Goal: Transaction & Acquisition: Purchase product/service

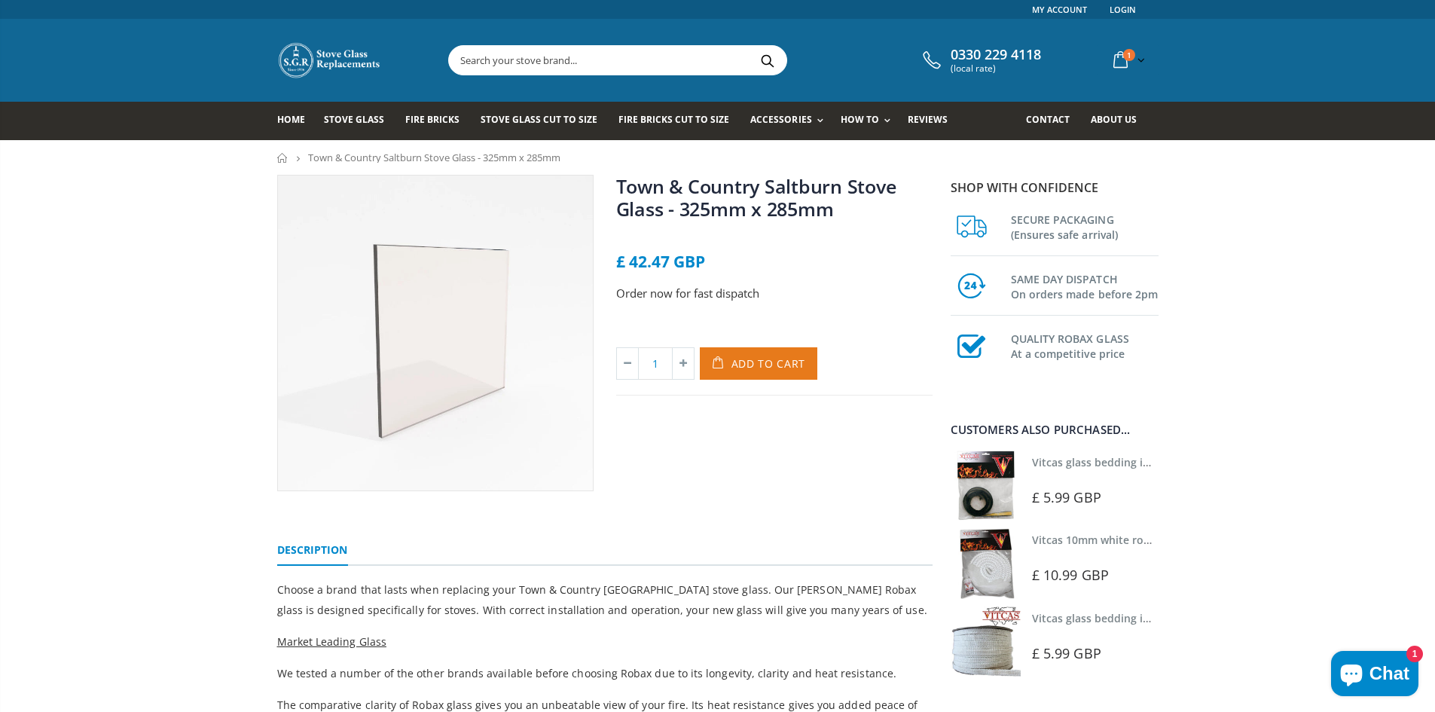
click at [769, 365] on span "Add to Cart" at bounding box center [769, 363] width 75 height 14
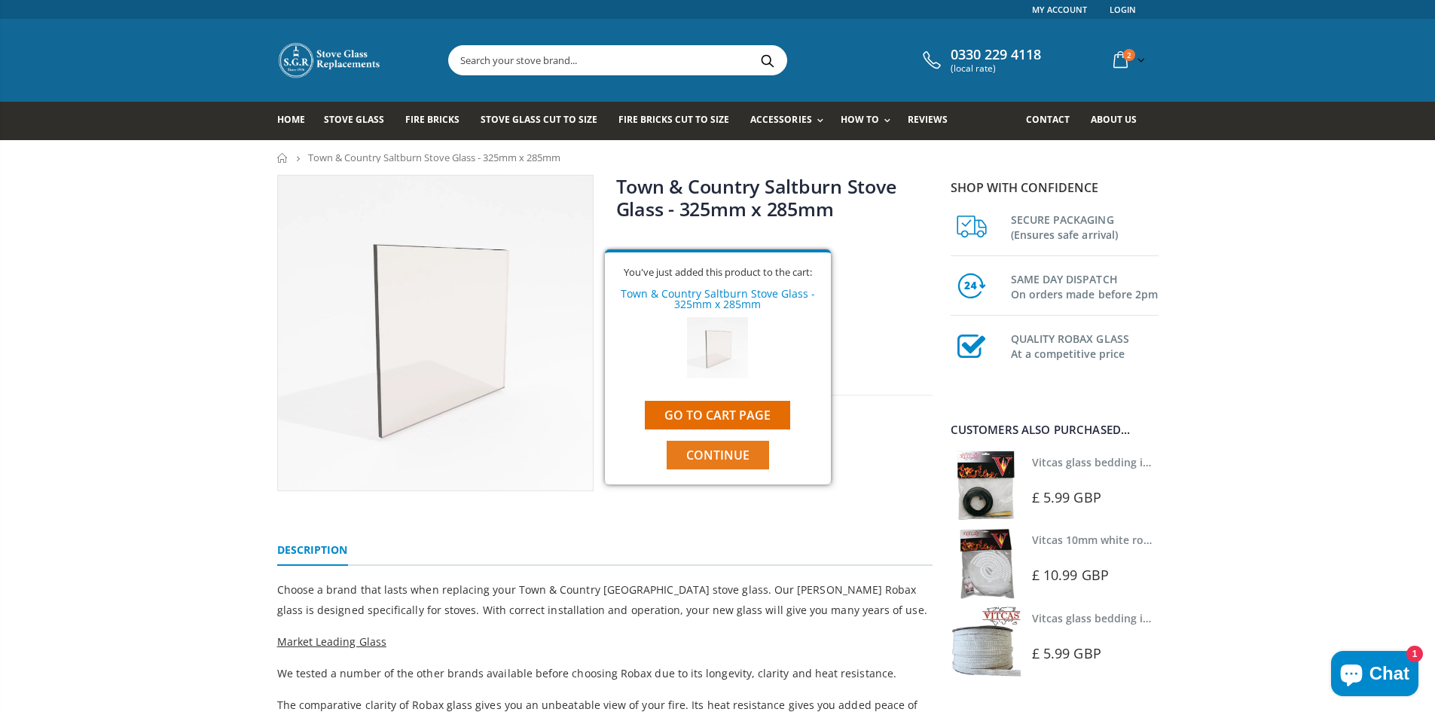
click at [724, 454] on span "Continue" at bounding box center [717, 455] width 63 height 17
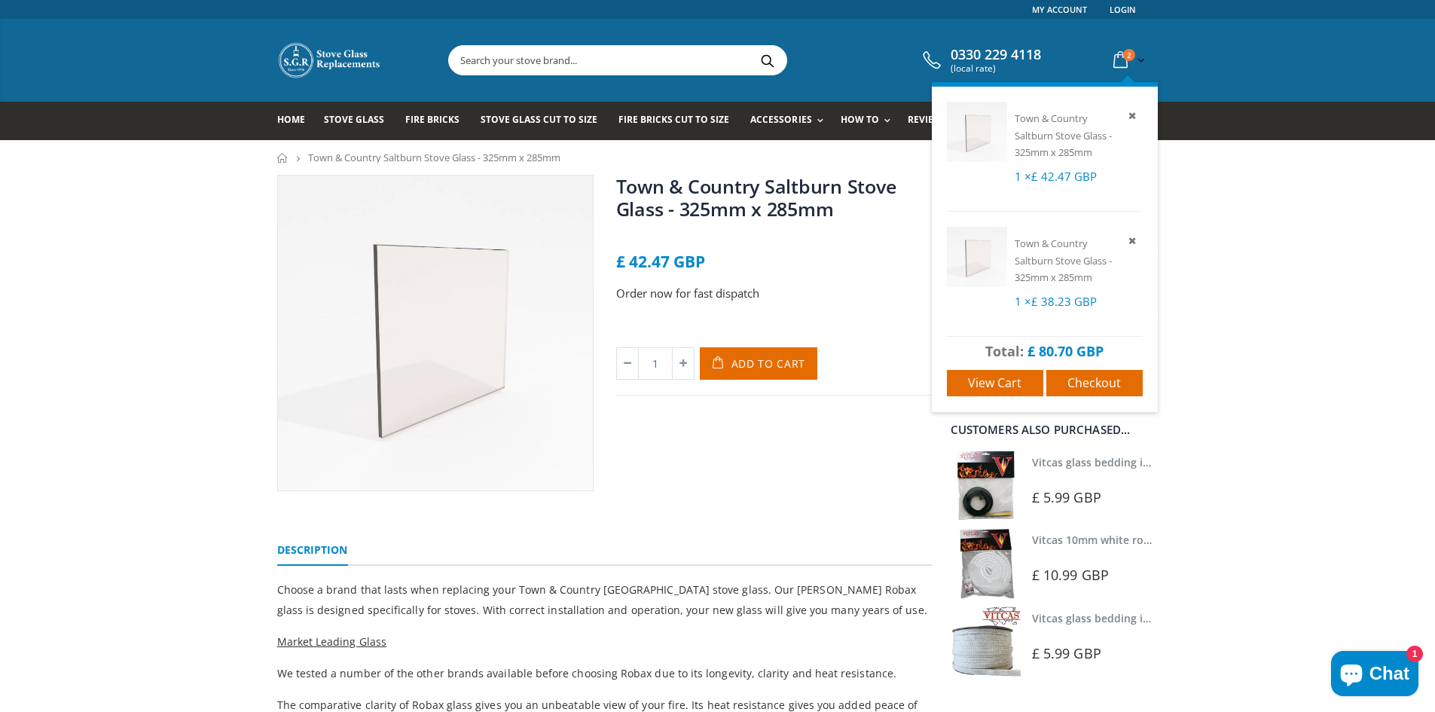
click at [1069, 268] on p "Town & Country Saltburn Stove Glass - 325mm x 285mm" at bounding box center [1079, 259] width 128 height 51
click at [1050, 258] on span "Town & Country Saltburn Stove Glass - 325mm x 285mm" at bounding box center [1063, 260] width 97 height 47
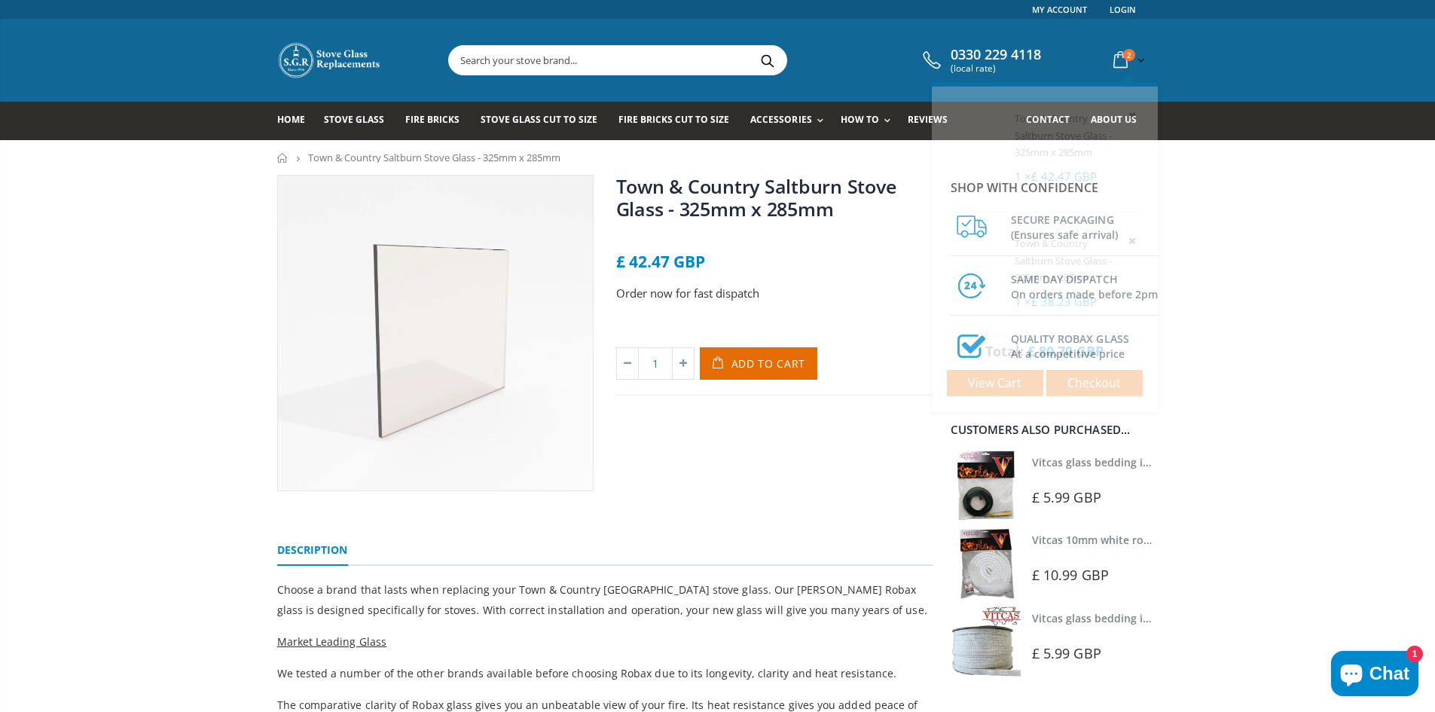
click at [1124, 60] on icon at bounding box center [1121, 60] width 26 height 27
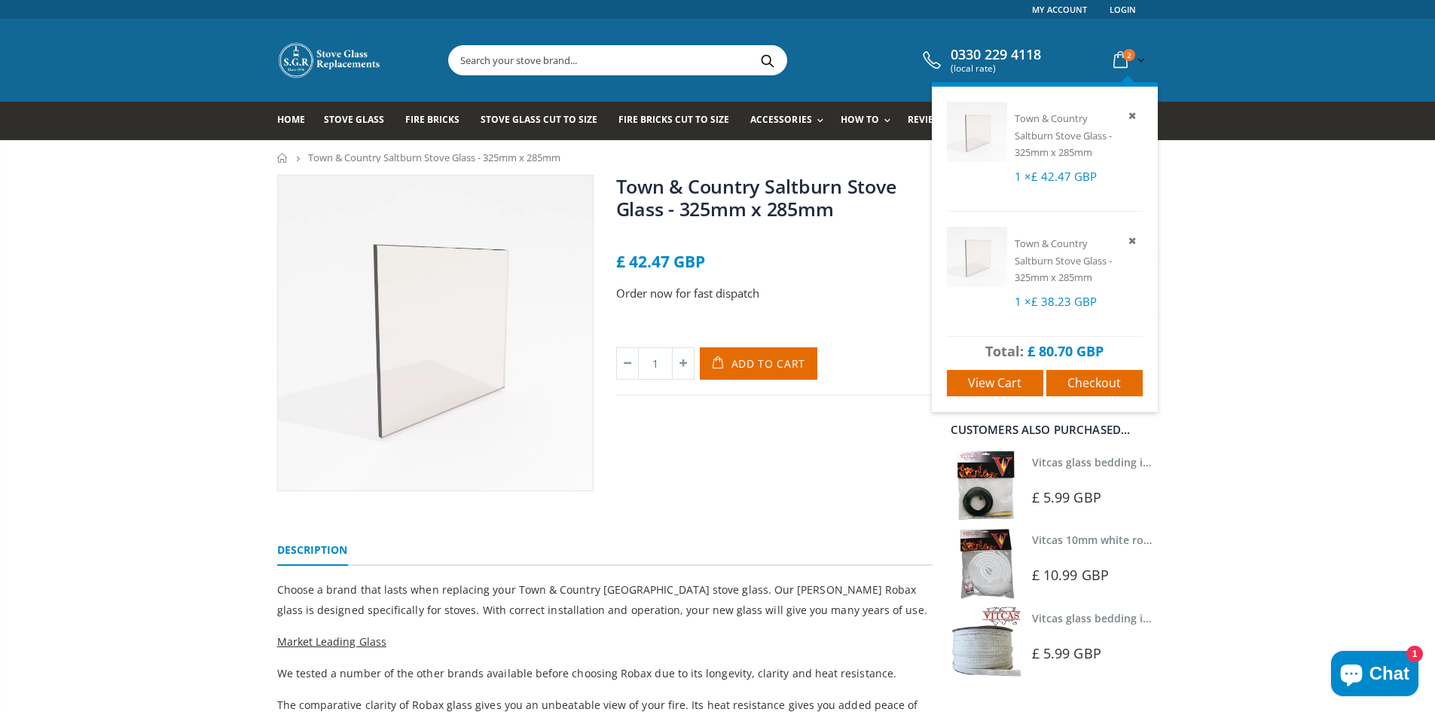
click at [1129, 112] on icon at bounding box center [1133, 116] width 14 height 14
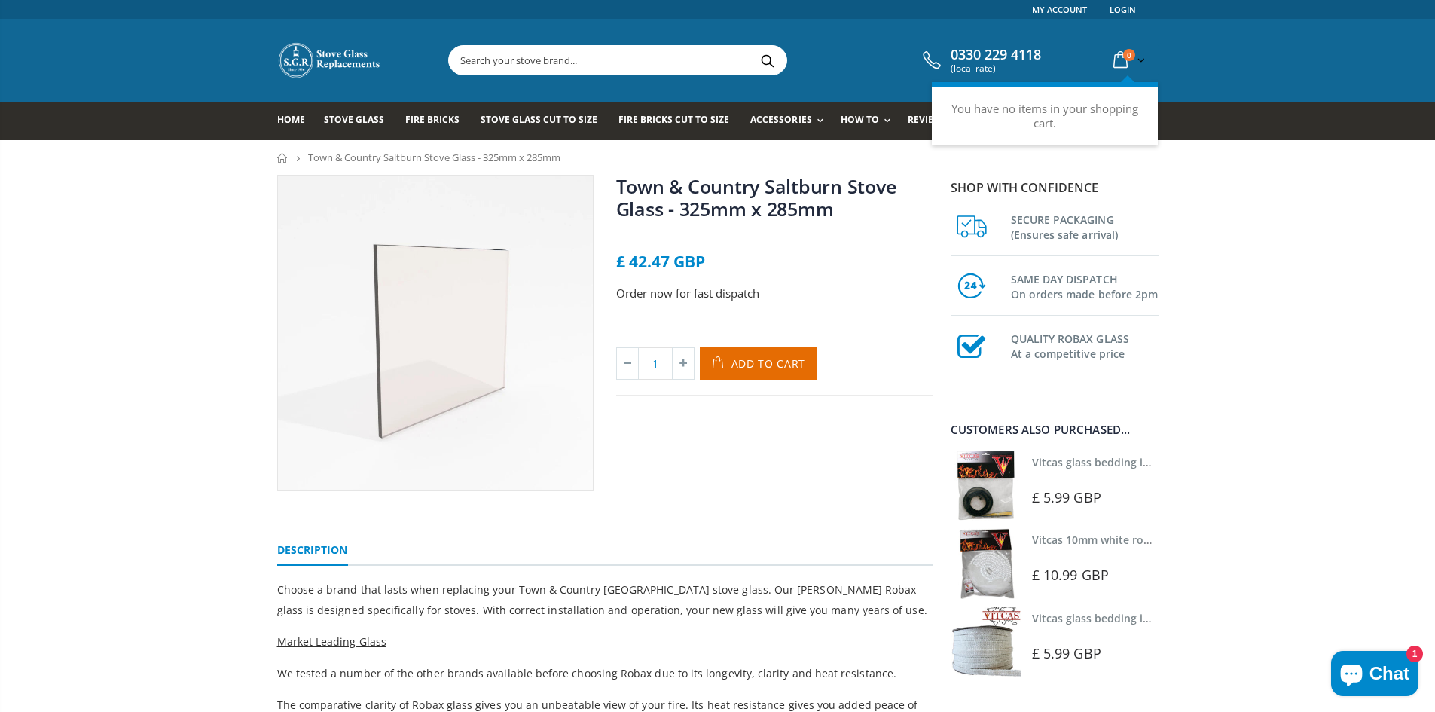
click at [1121, 64] on icon at bounding box center [1121, 60] width 26 height 27
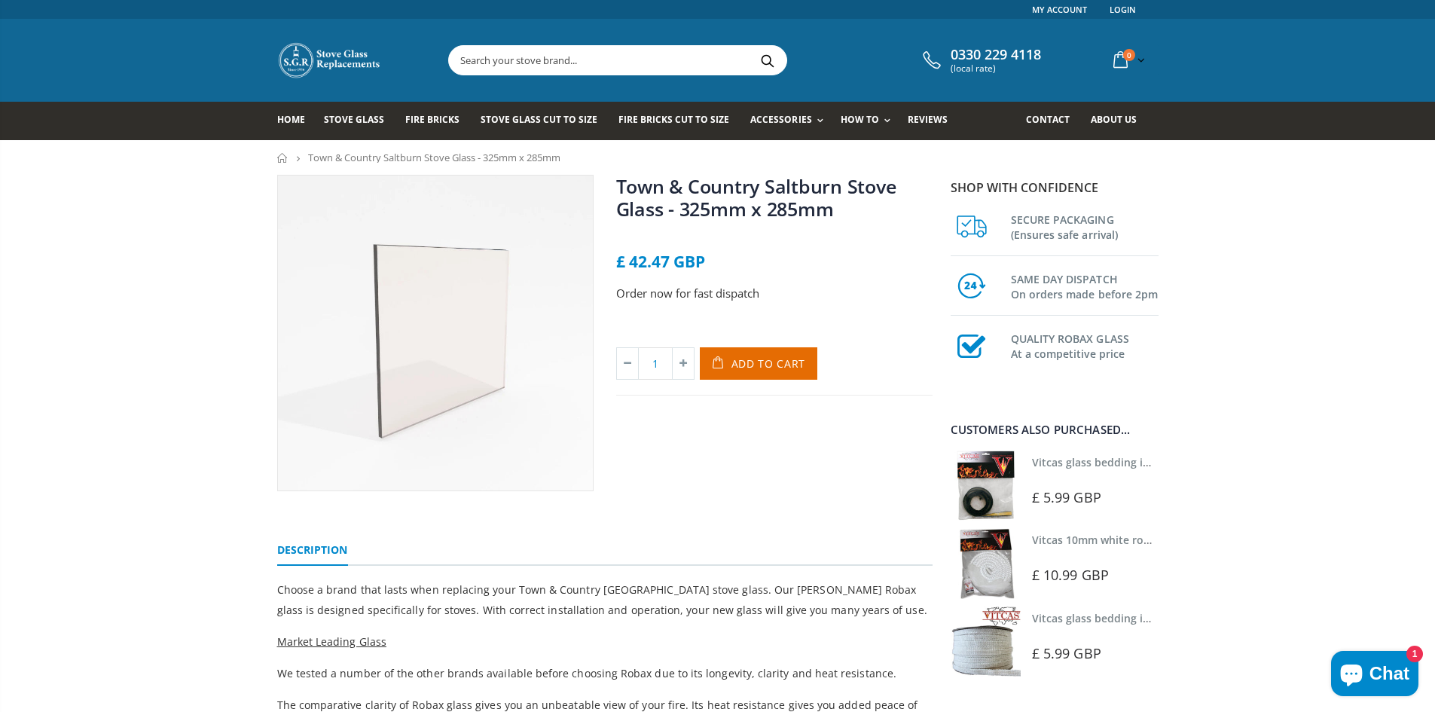
click at [785, 362] on span "Add to Cart" at bounding box center [769, 363] width 75 height 14
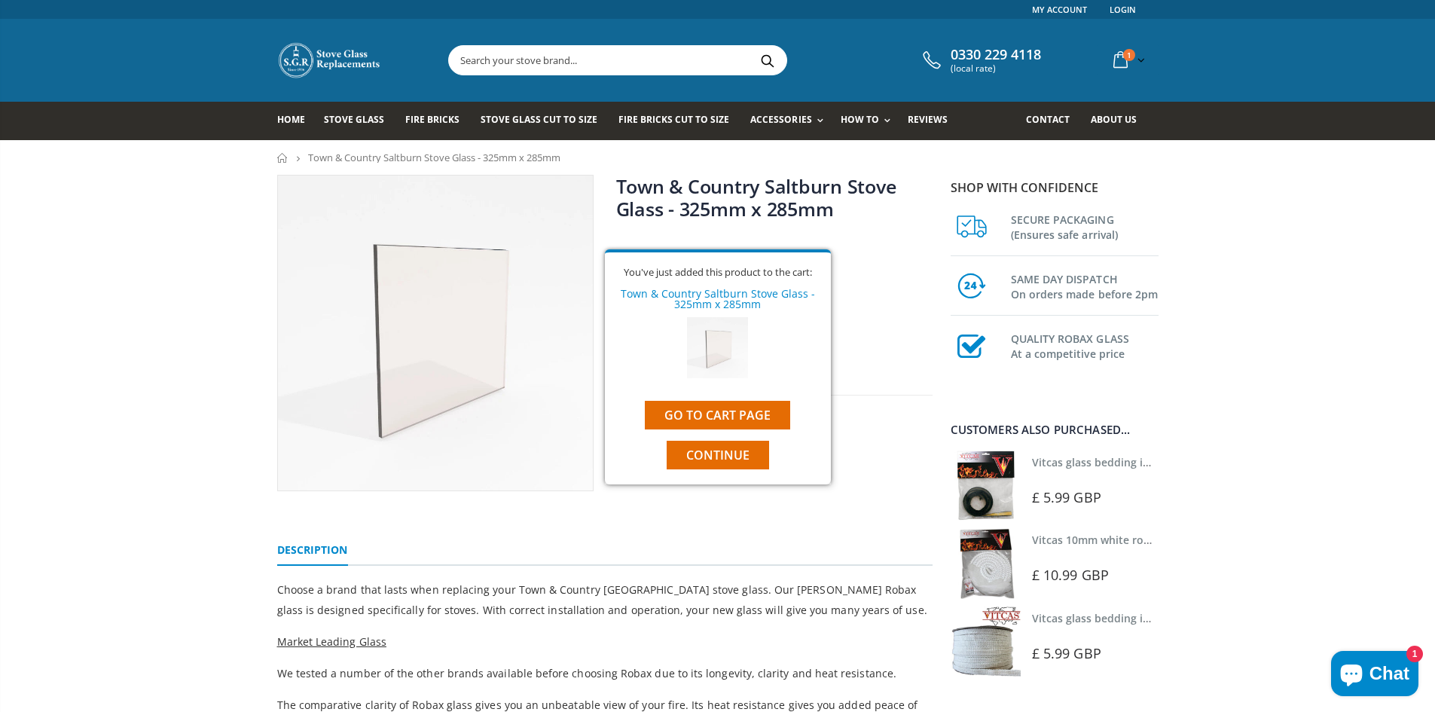
click at [1118, 65] on icon at bounding box center [1121, 60] width 26 height 27
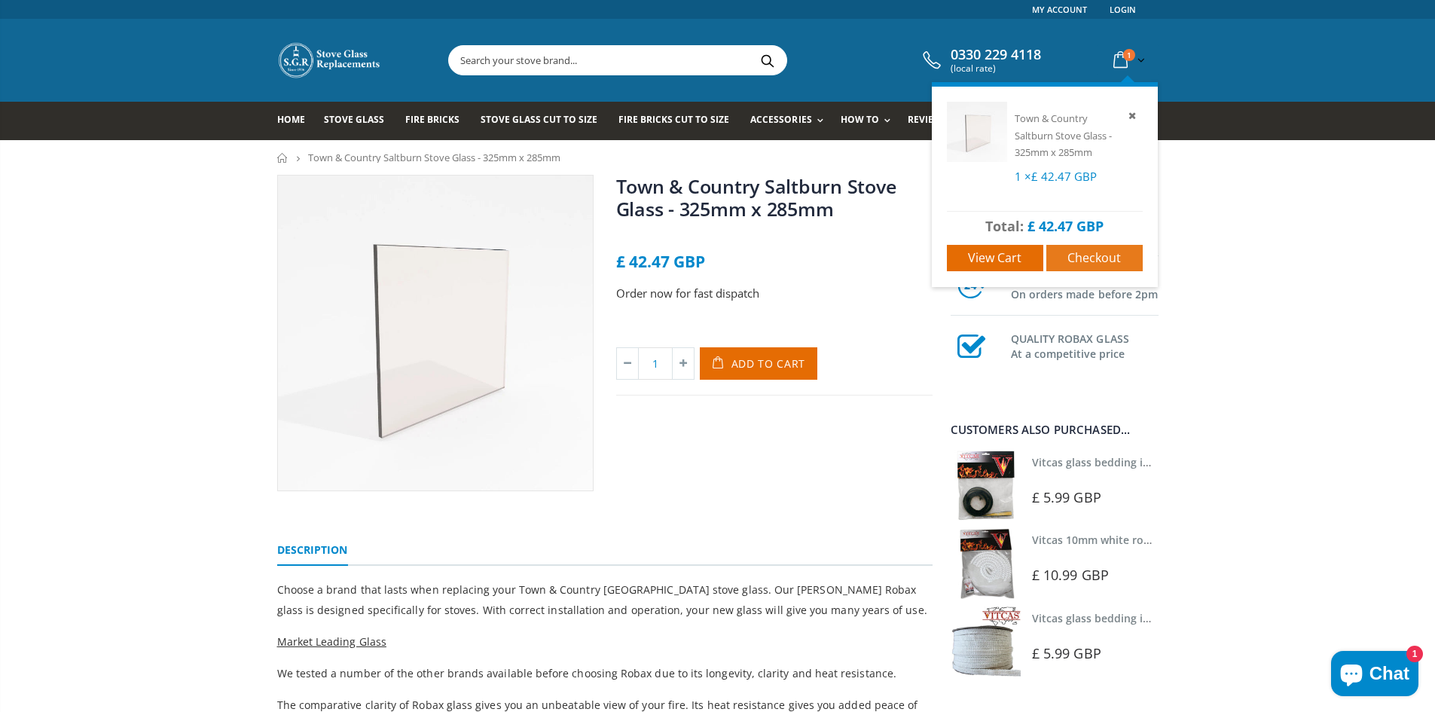
click at [1097, 255] on span "Checkout" at bounding box center [1095, 257] width 54 height 17
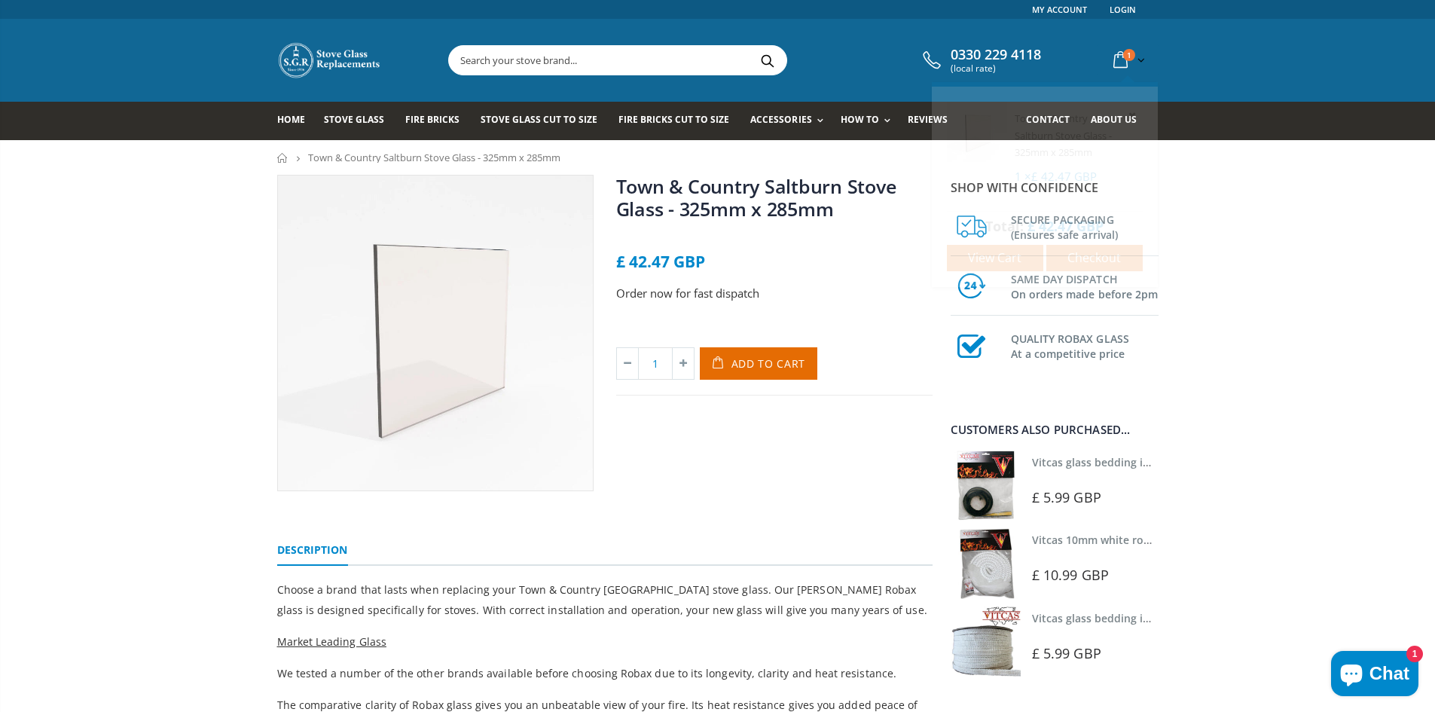
click at [1118, 64] on icon at bounding box center [1121, 60] width 26 height 27
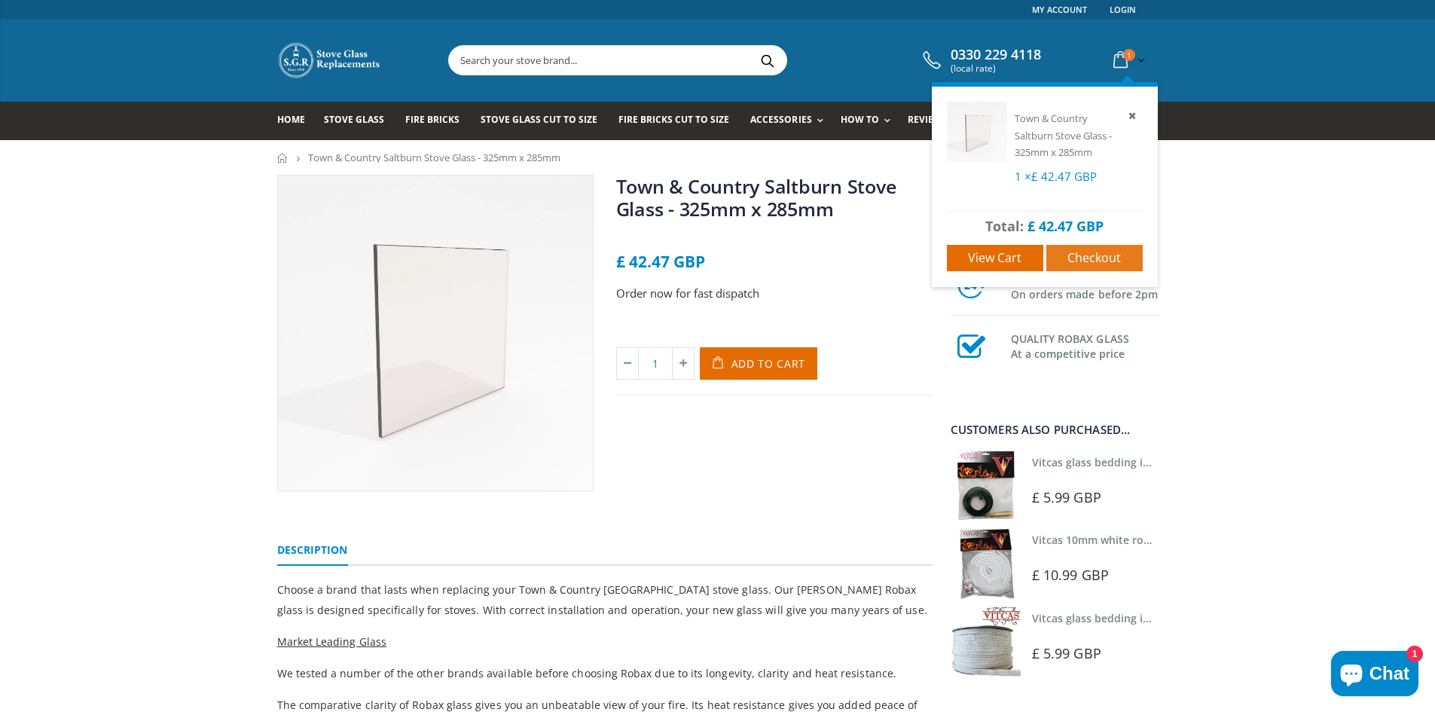
click at [1080, 256] on span "Checkout" at bounding box center [1095, 257] width 54 height 17
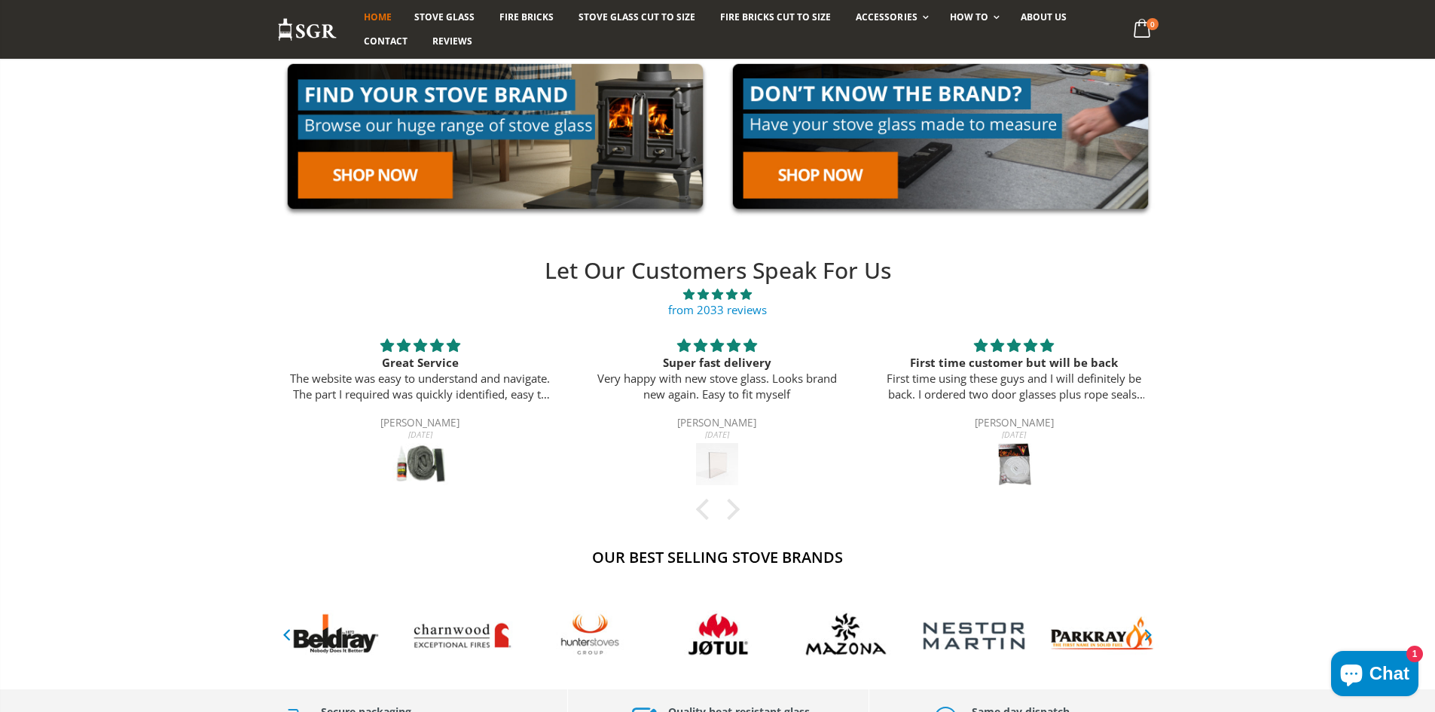
scroll to position [527, 0]
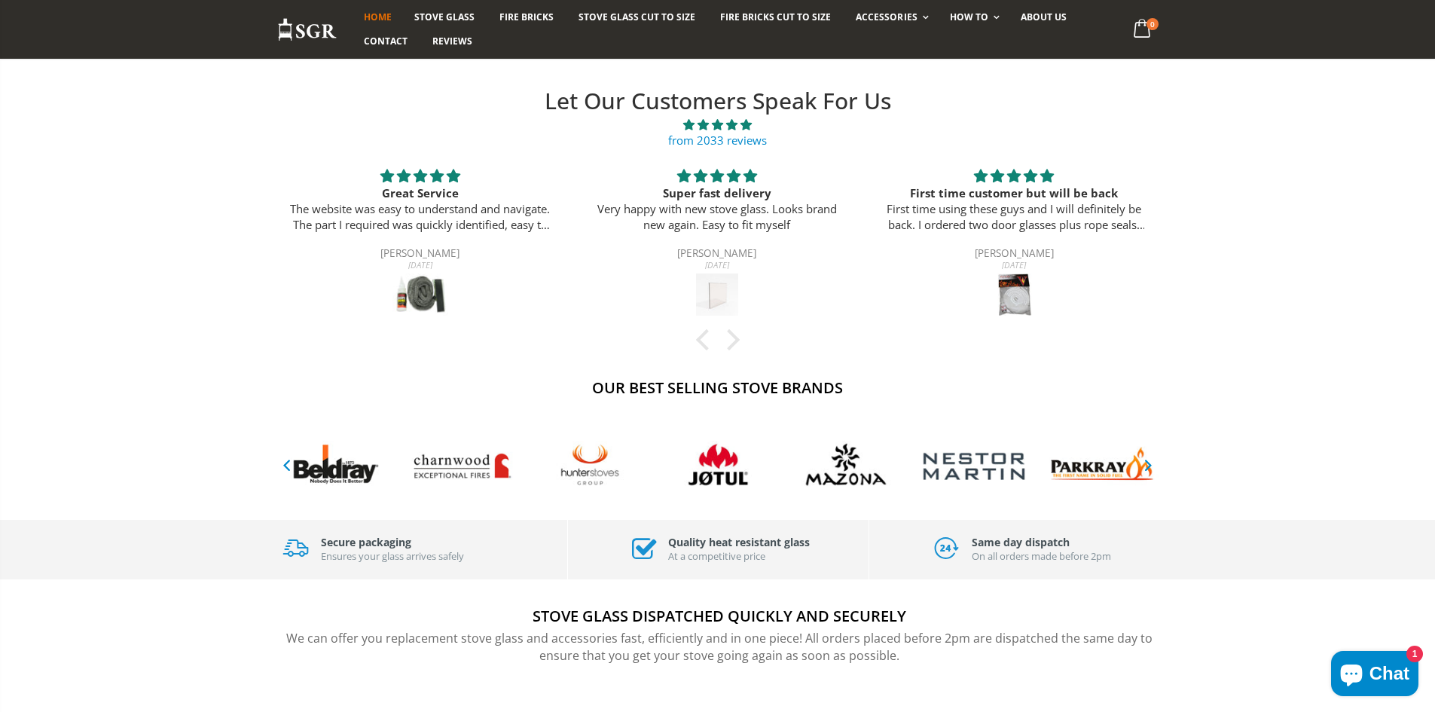
click at [720, 134] on link "from 2033 reviews" at bounding box center [717, 140] width 99 height 15
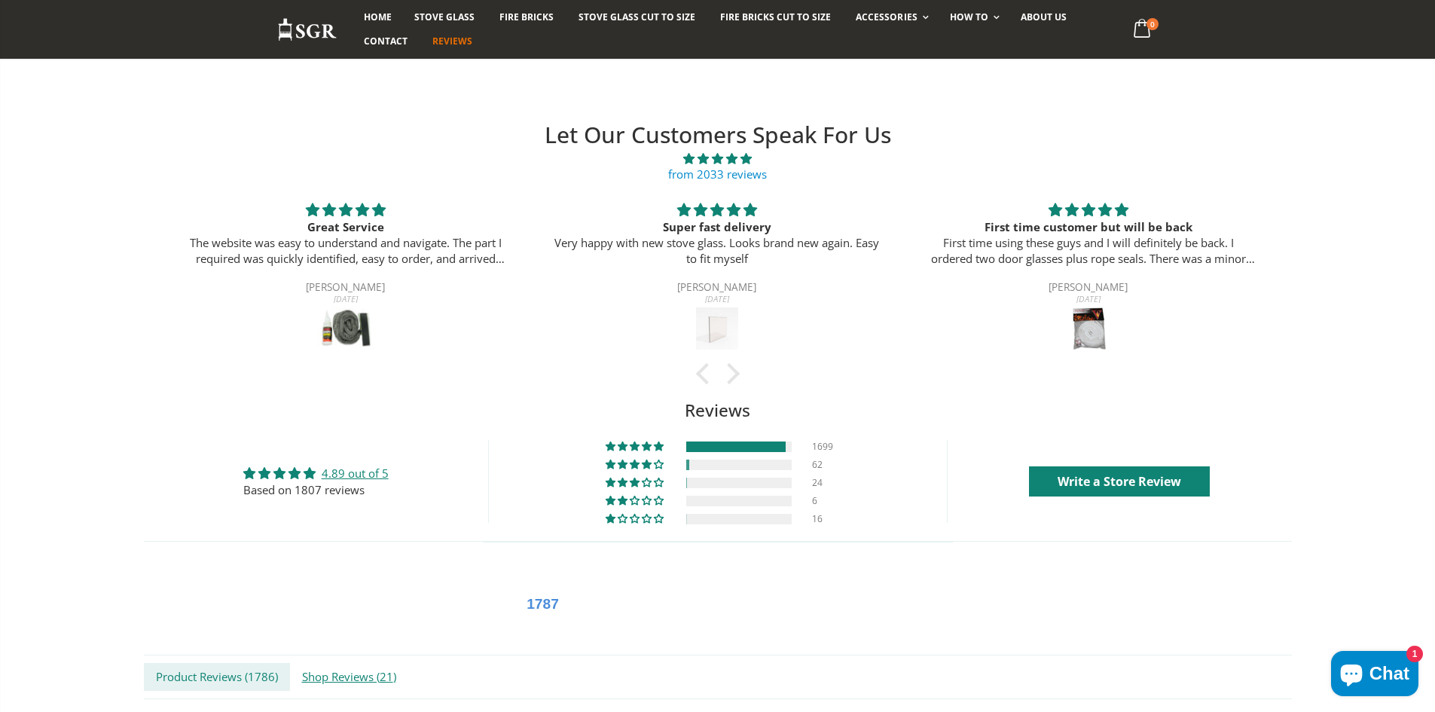
scroll to position [226, 0]
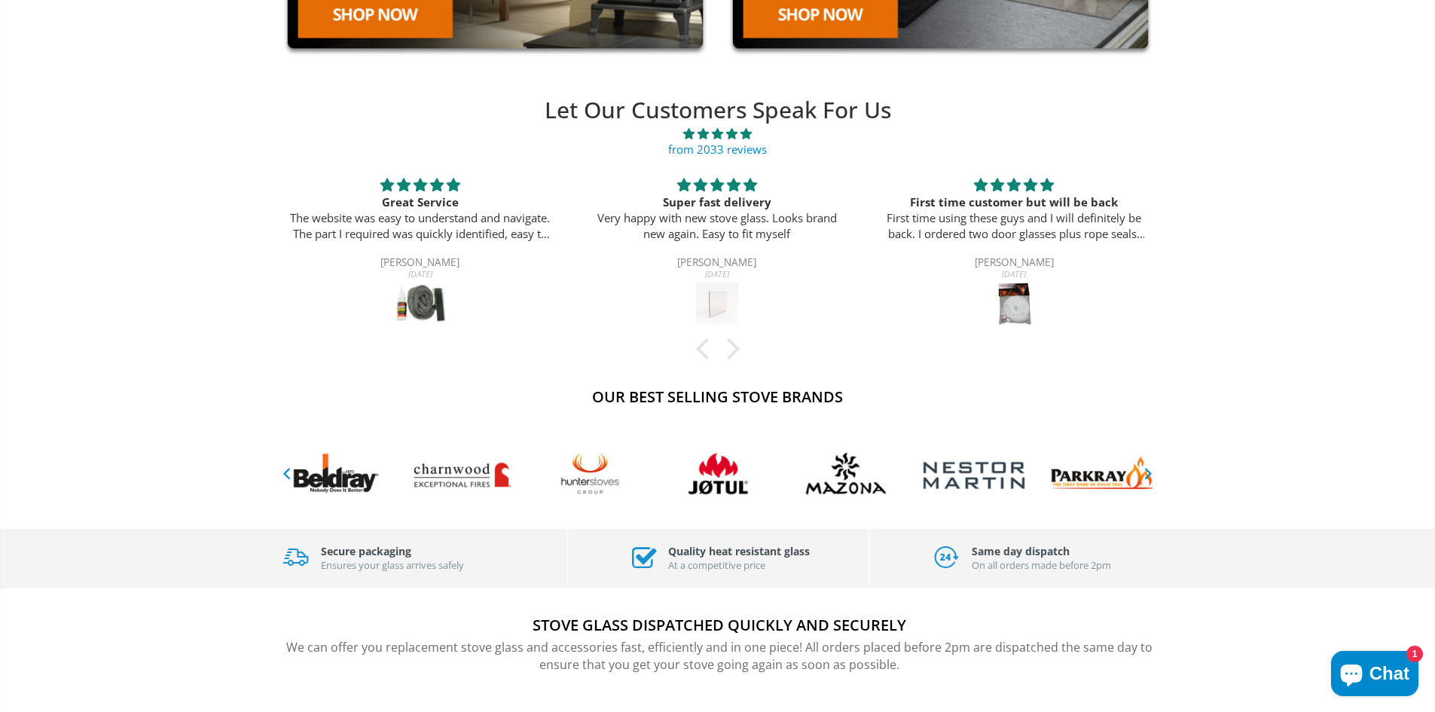
scroll to position [527, 0]
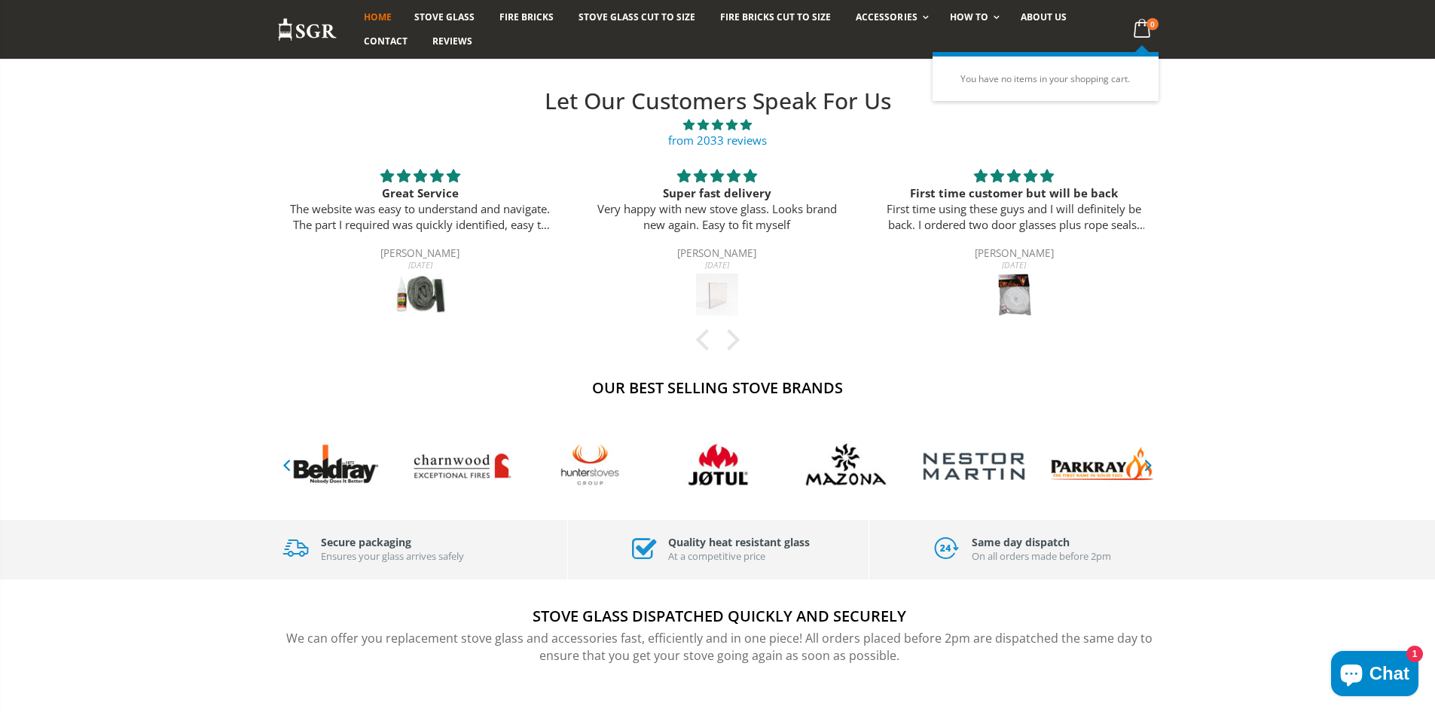
click at [1144, 20] on icon at bounding box center [1141, 28] width 29 height 27
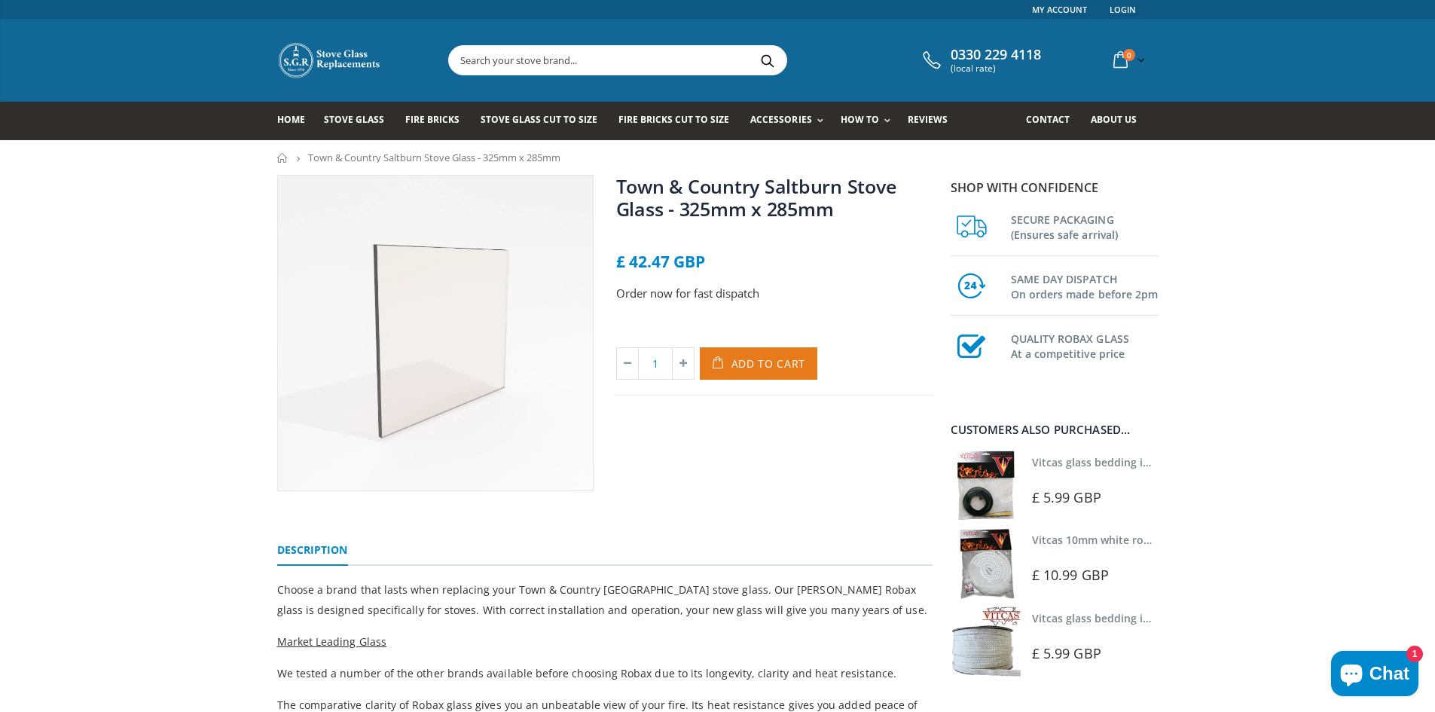
click at [773, 353] on button "Add to Cart" at bounding box center [759, 363] width 118 height 32
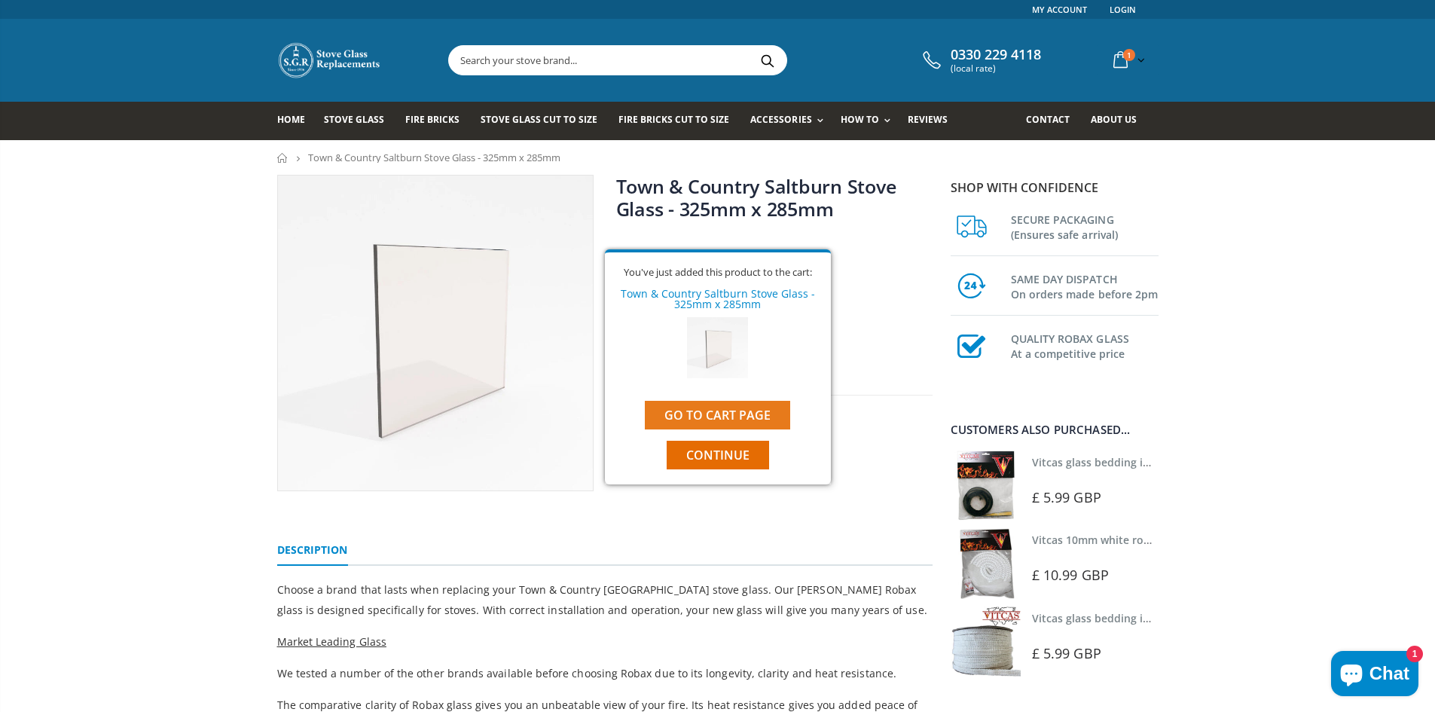
click at [752, 406] on link "Go to cart page" at bounding box center [717, 415] width 145 height 29
